Goal: Information Seeking & Learning: Learn about a topic

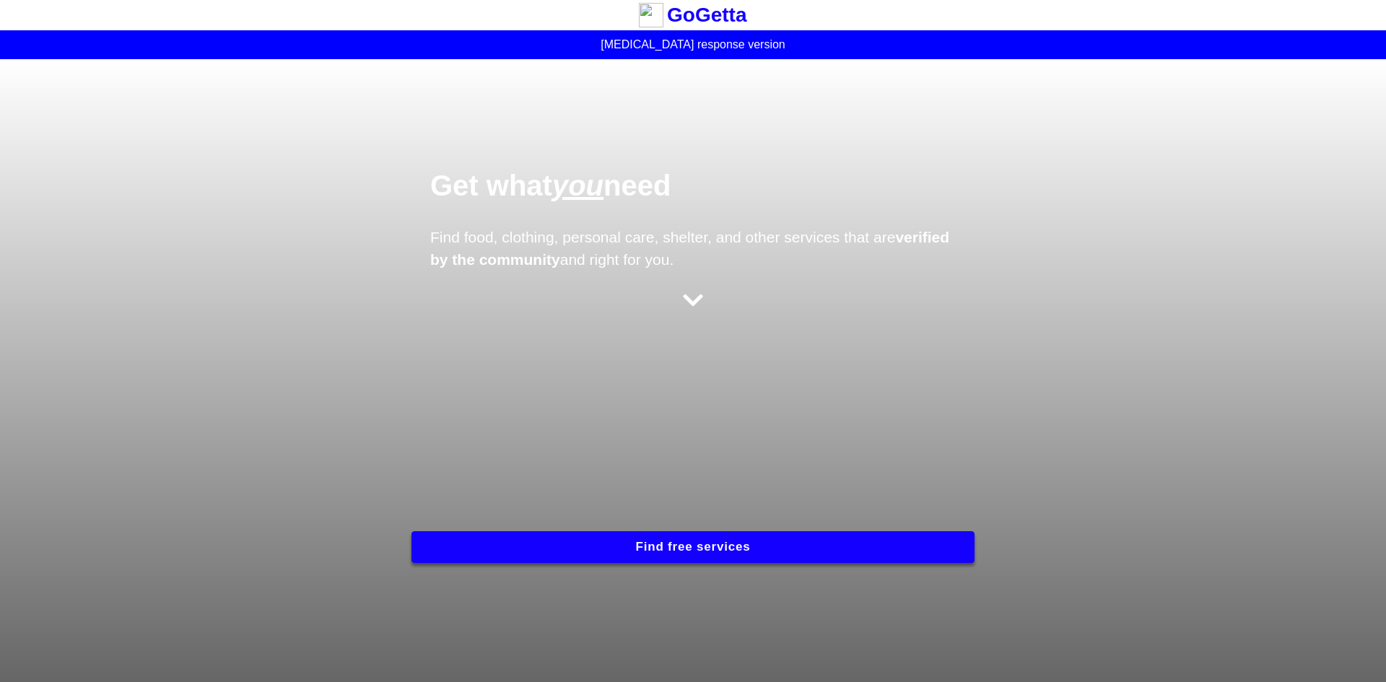
click at [689, 542] on button "Find free services" at bounding box center [693, 547] width 563 height 32
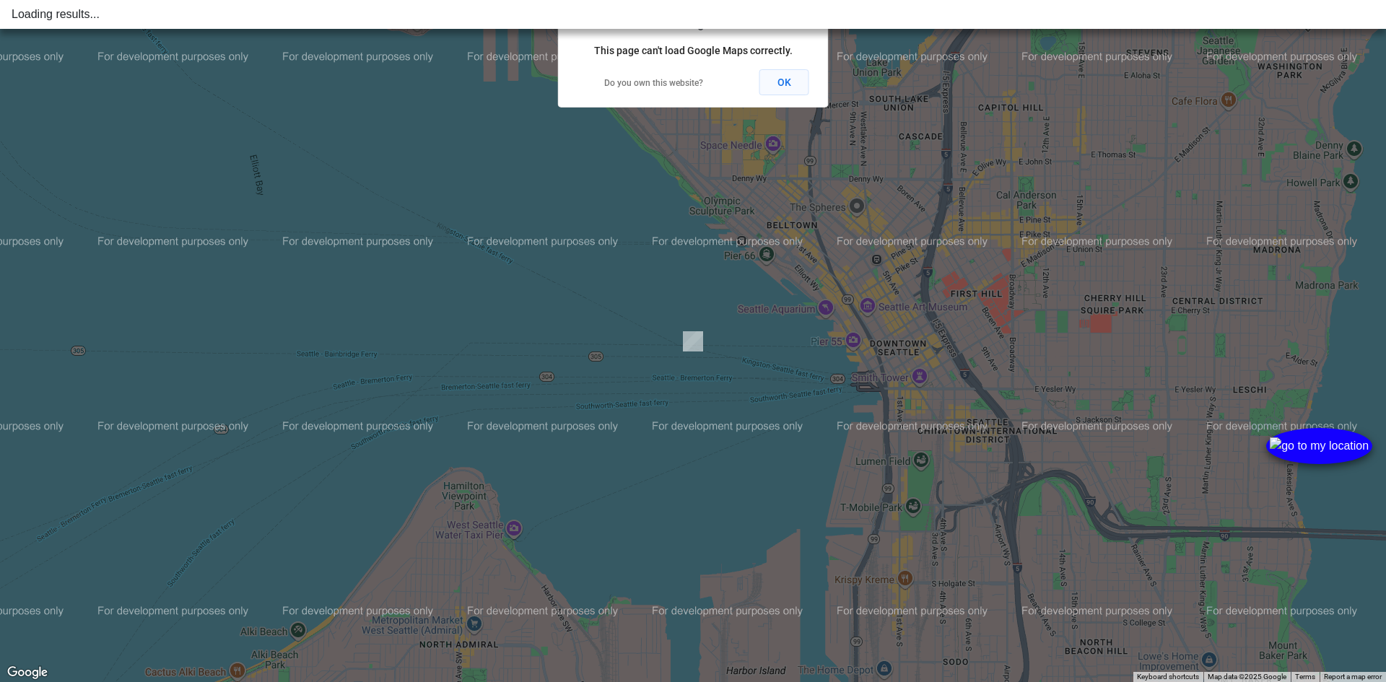
click at [779, 84] on button "OK" at bounding box center [785, 82] width 50 height 26
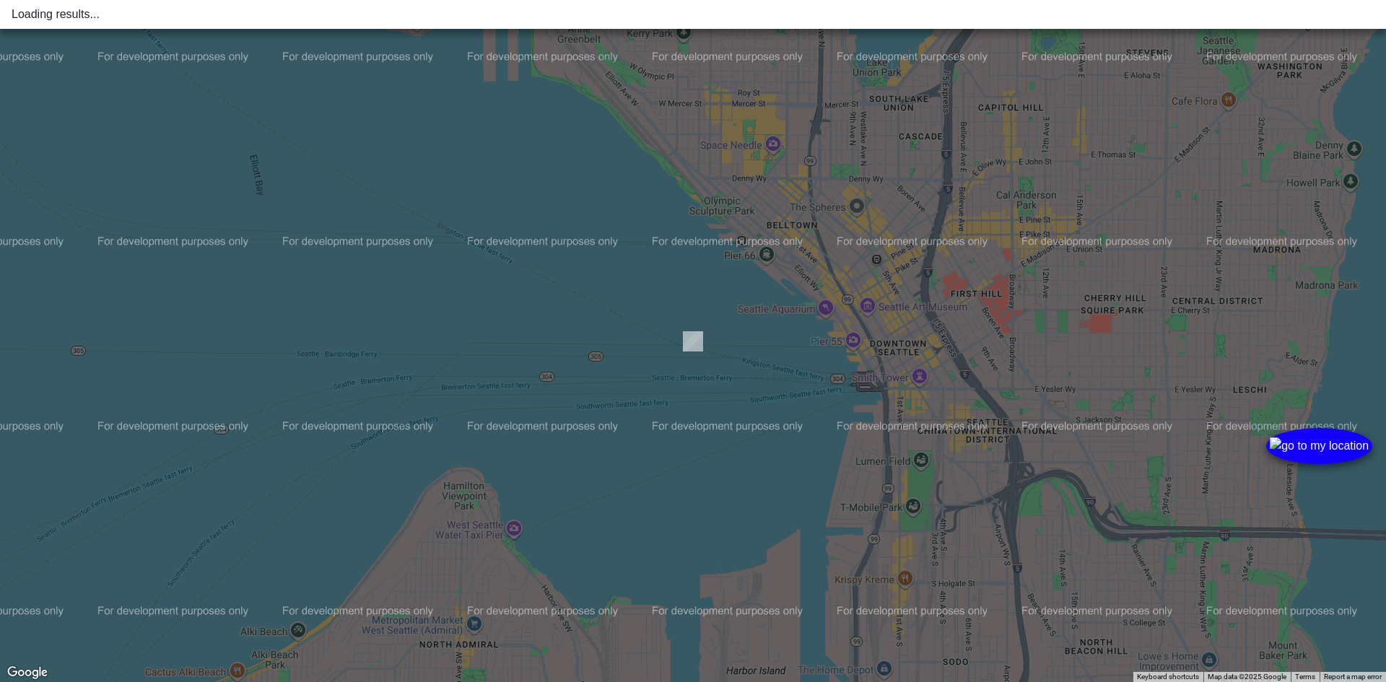
drag, startPoint x: 974, startPoint y: 279, endPoint x: 803, endPoint y: 277, distance: 171.1
click at [803, 277] on div at bounding box center [693, 341] width 1386 height 682
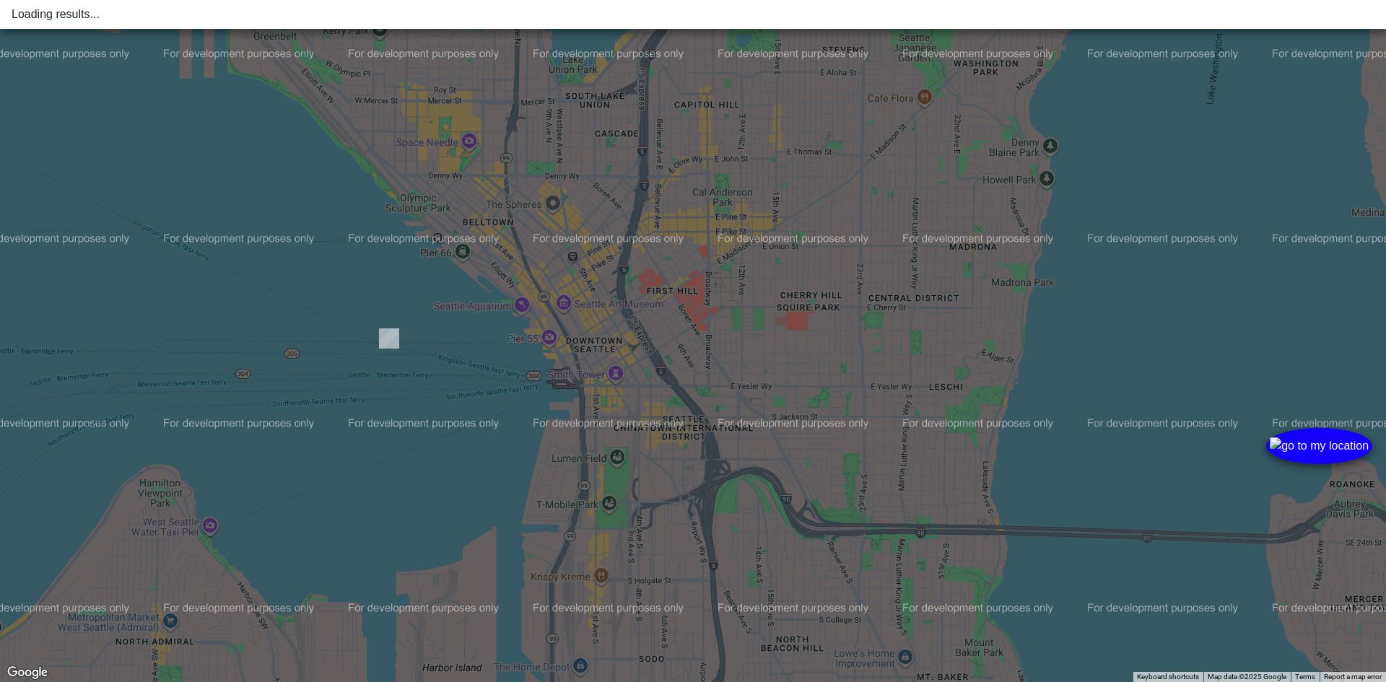
click at [262, 17] on div "Loading results..." at bounding box center [693, 14] width 1363 height 17
click at [252, 16] on div "Loading results..." at bounding box center [693, 14] width 1363 height 17
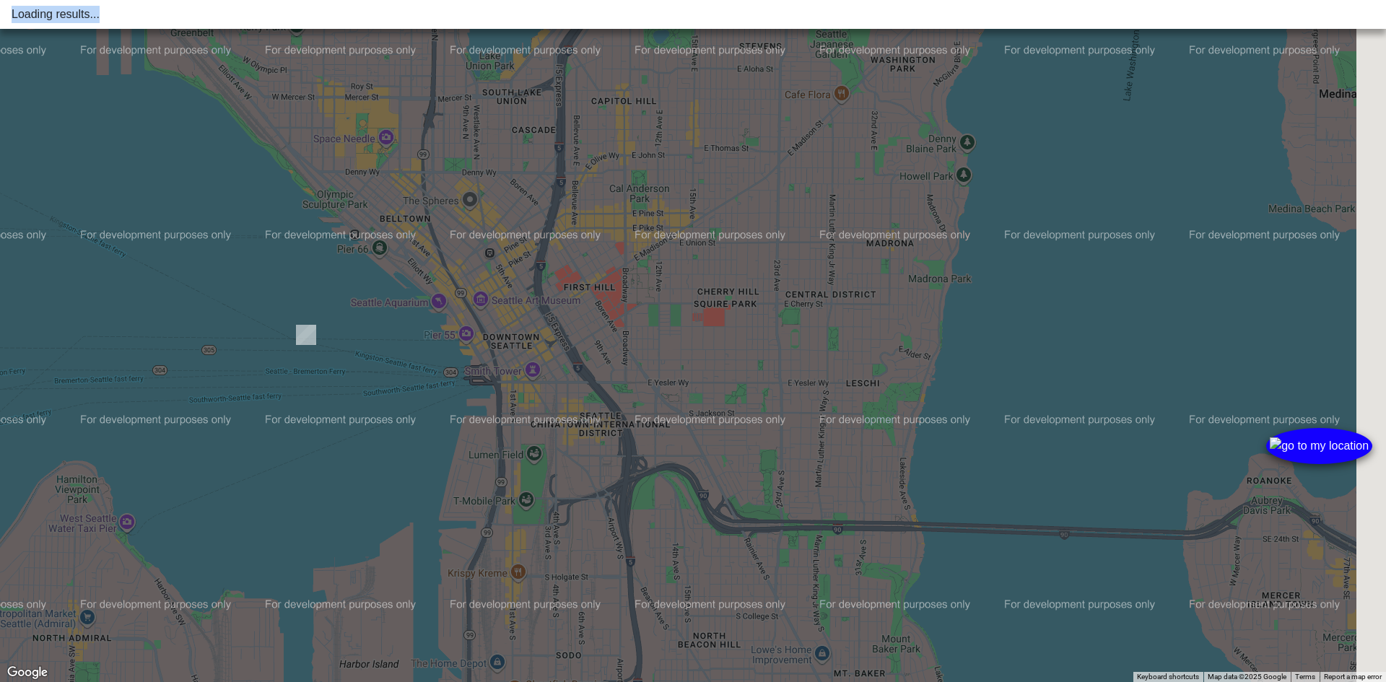
drag, startPoint x: 558, startPoint y: 278, endPoint x: 399, endPoint y: 271, distance: 159.7
click at [410, 274] on div at bounding box center [693, 341] width 1386 height 682
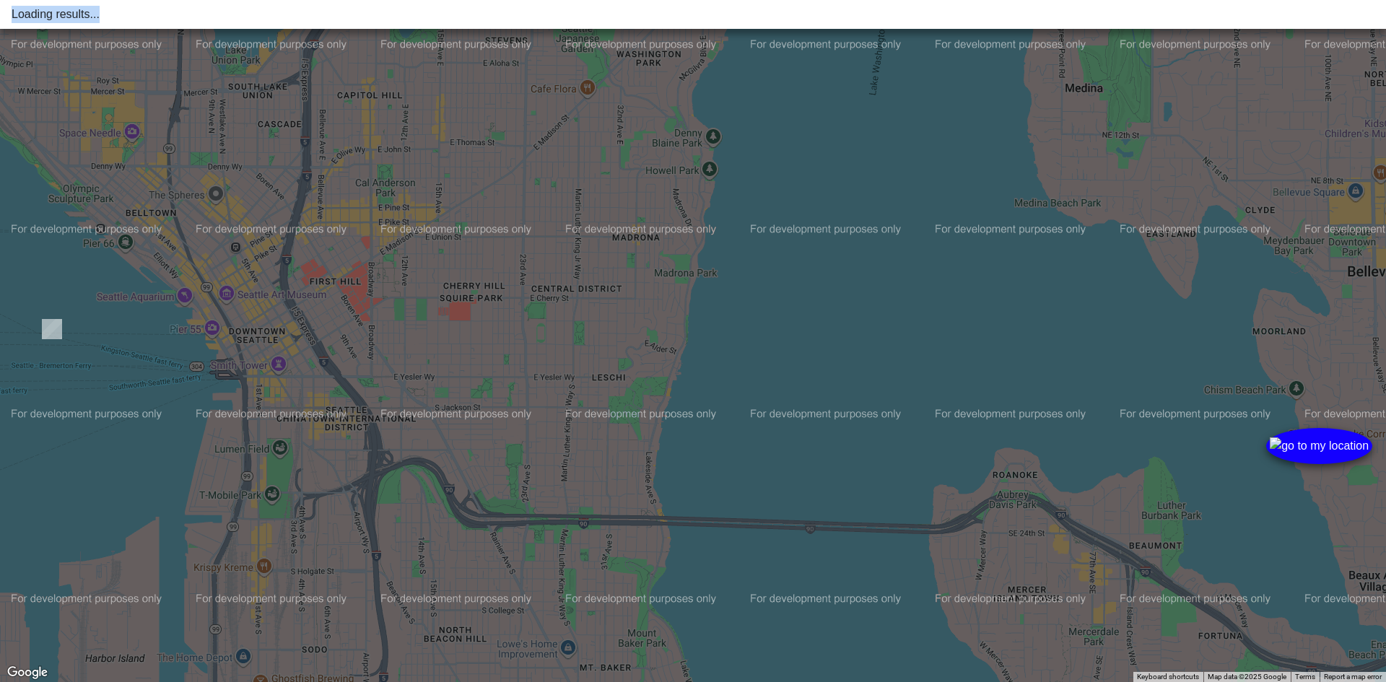
click at [1349, 454] on img at bounding box center [1319, 446] width 99 height 17
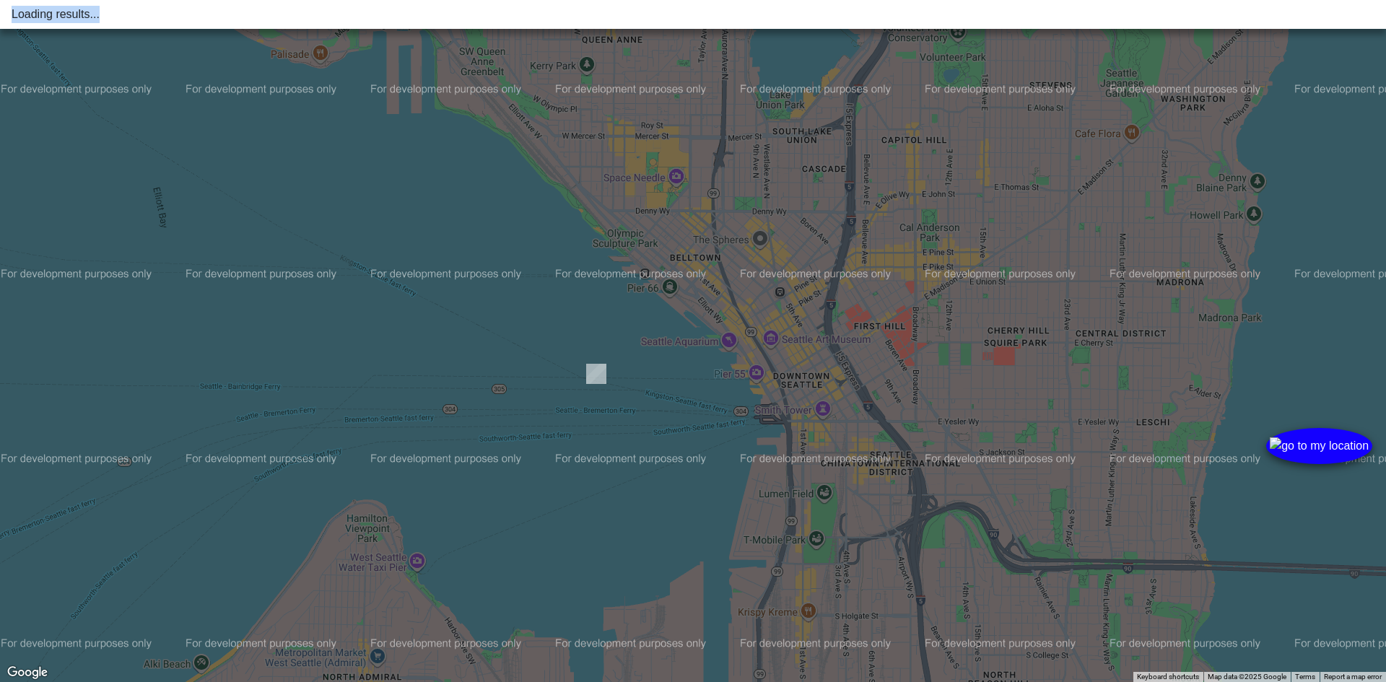
drag, startPoint x: 882, startPoint y: 271, endPoint x: 784, endPoint y: 305, distance: 103.7
click at [784, 305] on div at bounding box center [693, 341] width 1386 height 682
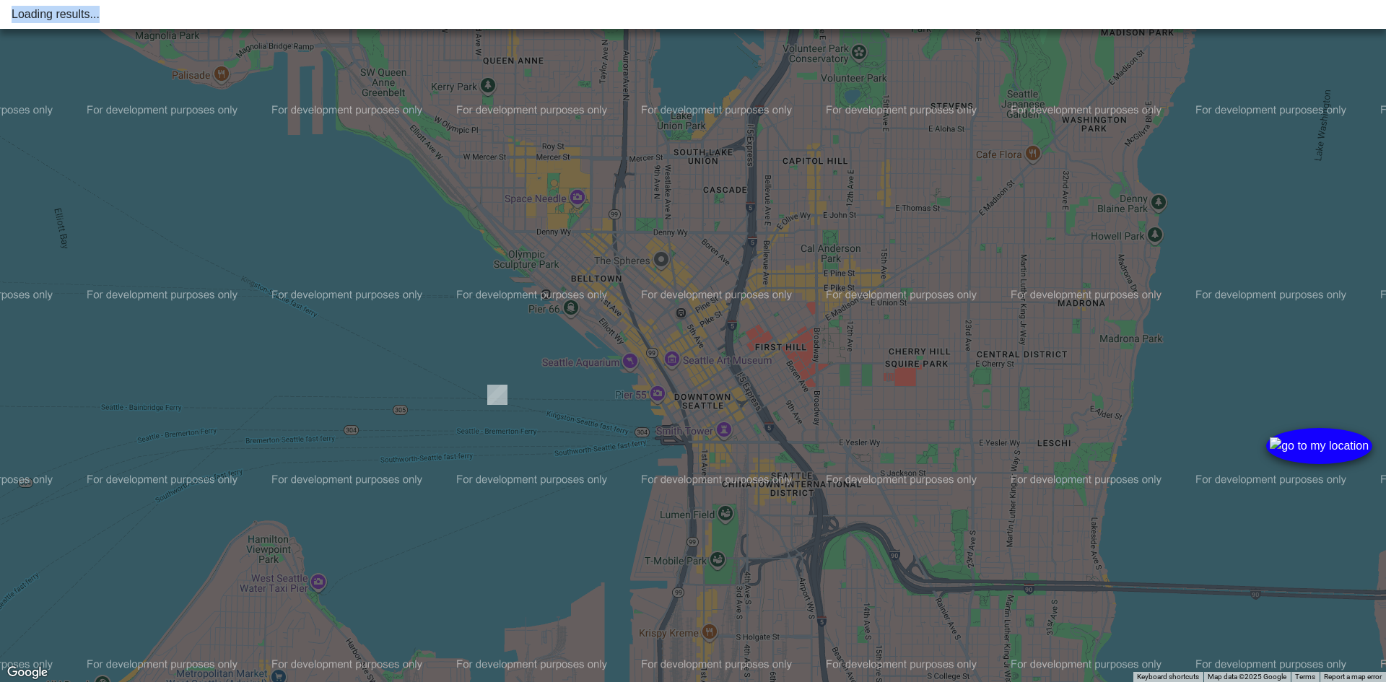
click at [733, 21] on div "Loading results..." at bounding box center [693, 14] width 1363 height 17
